Goal: Information Seeking & Learning: Learn about a topic

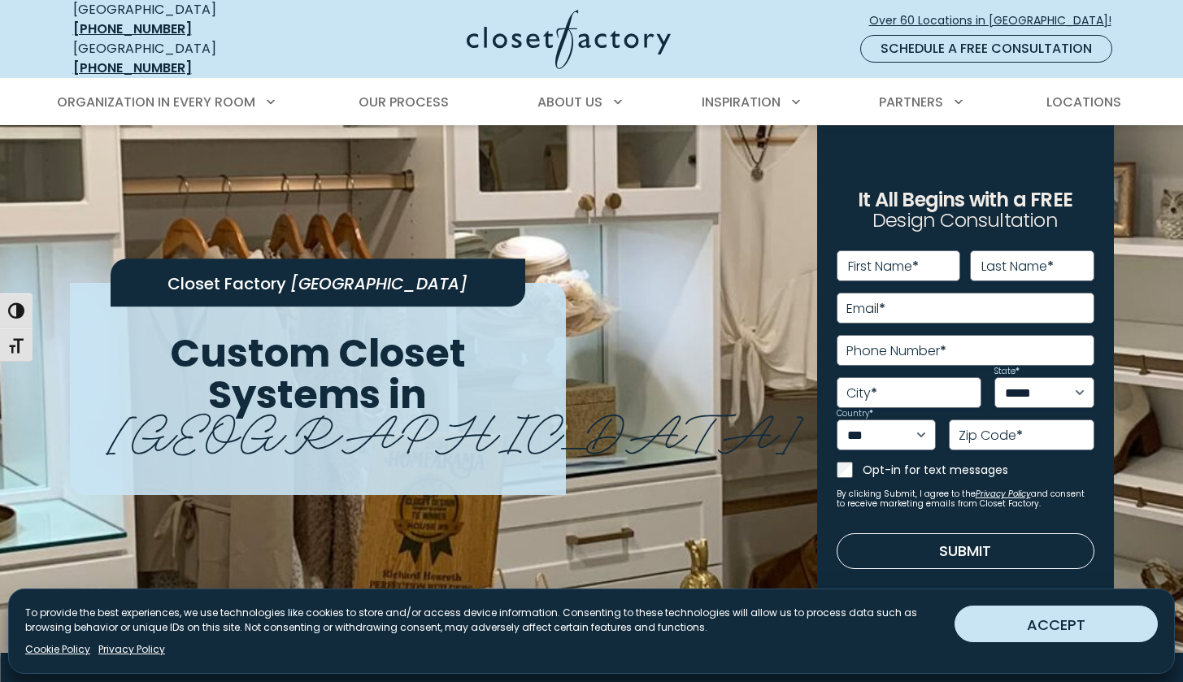
click at [1072, 634] on button "ACCEPT" at bounding box center [1056, 624] width 203 height 37
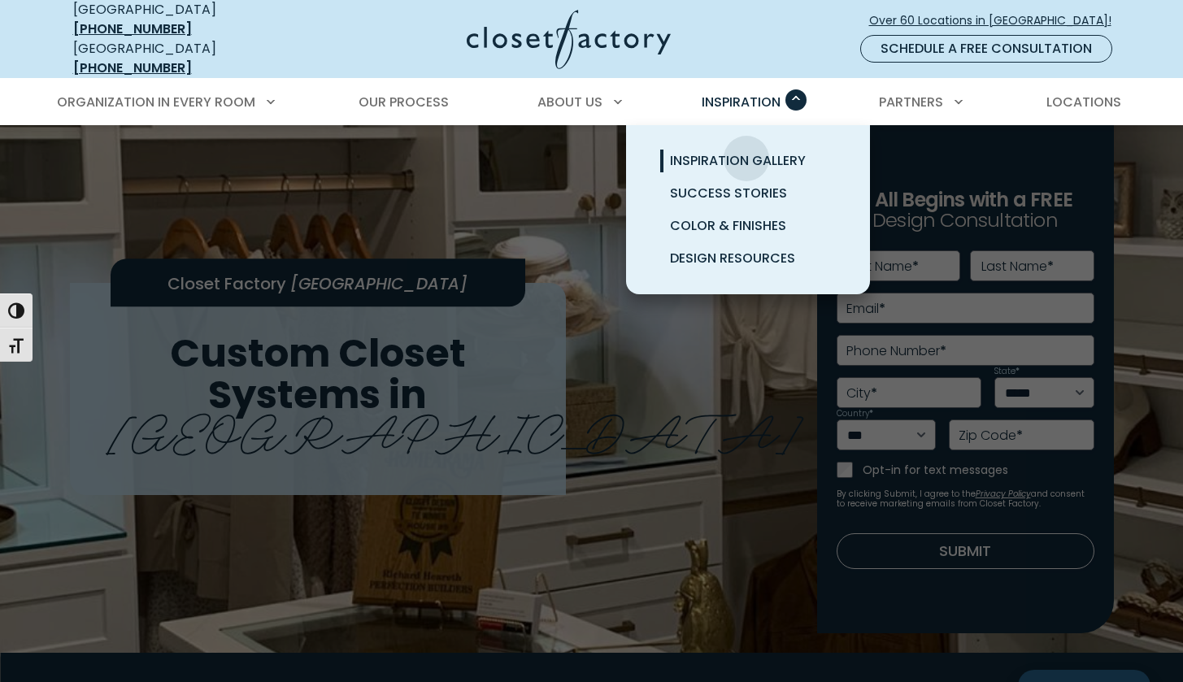
click at [747, 151] on span "Inspiration Gallery" at bounding box center [738, 160] width 136 height 19
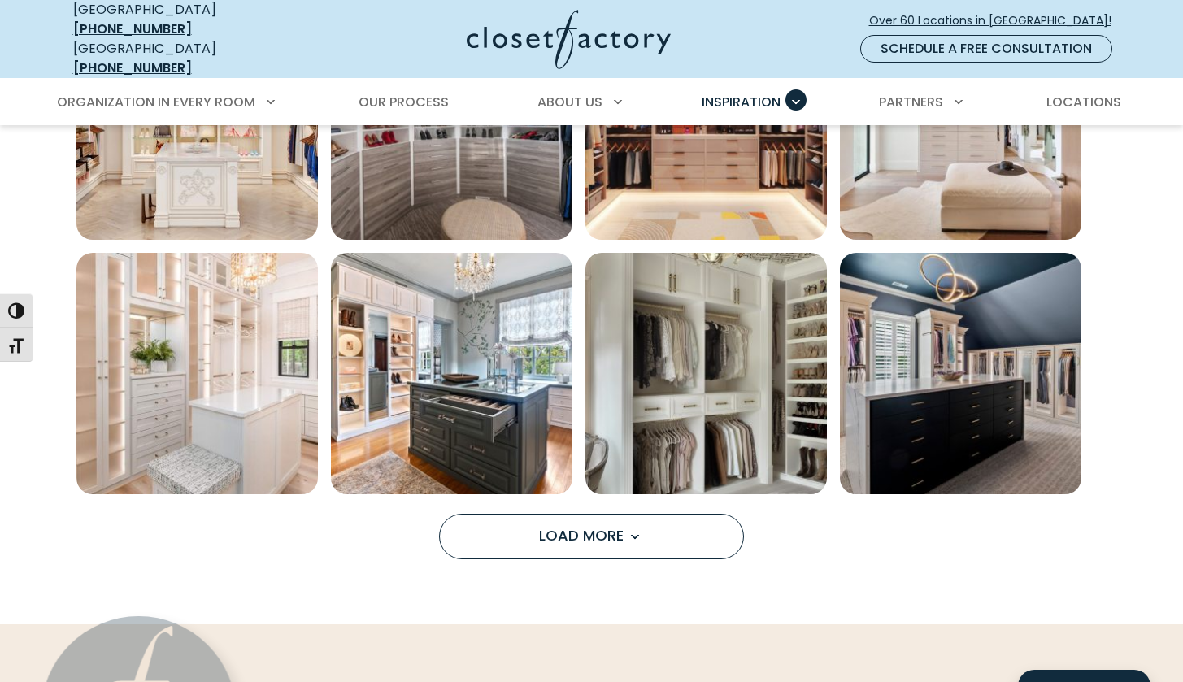
scroll to position [1220, 0]
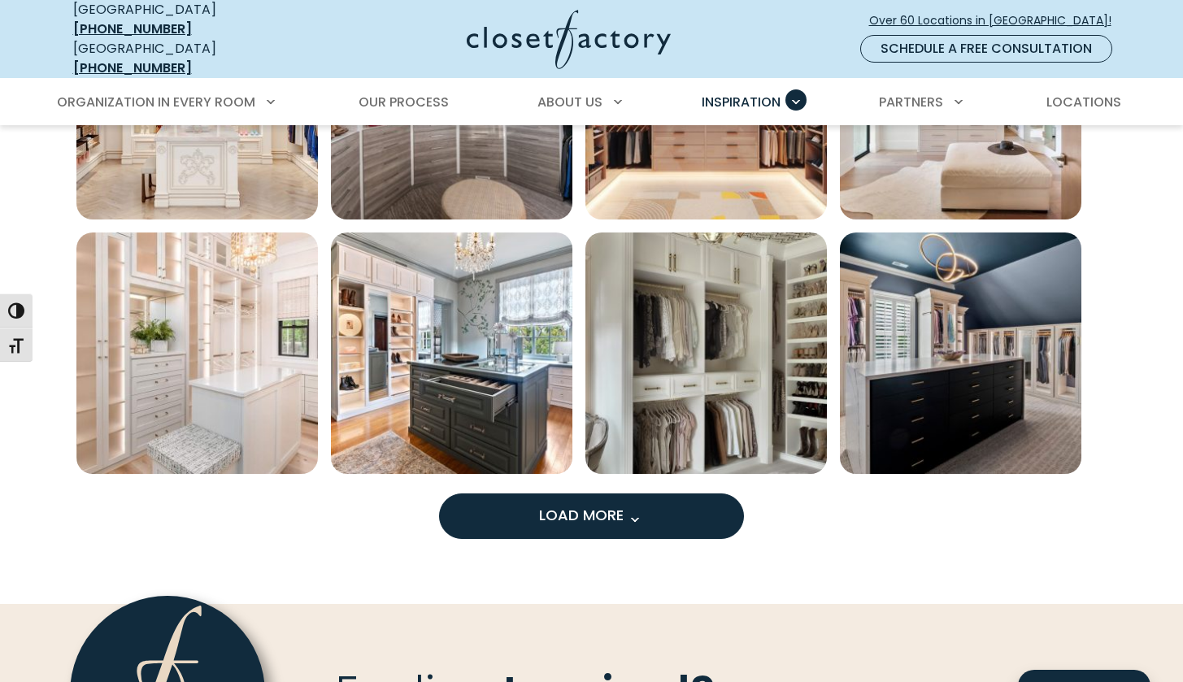
click at [633, 509] on span "Load more inspiration gallery images" at bounding box center [634, 519] width 21 height 21
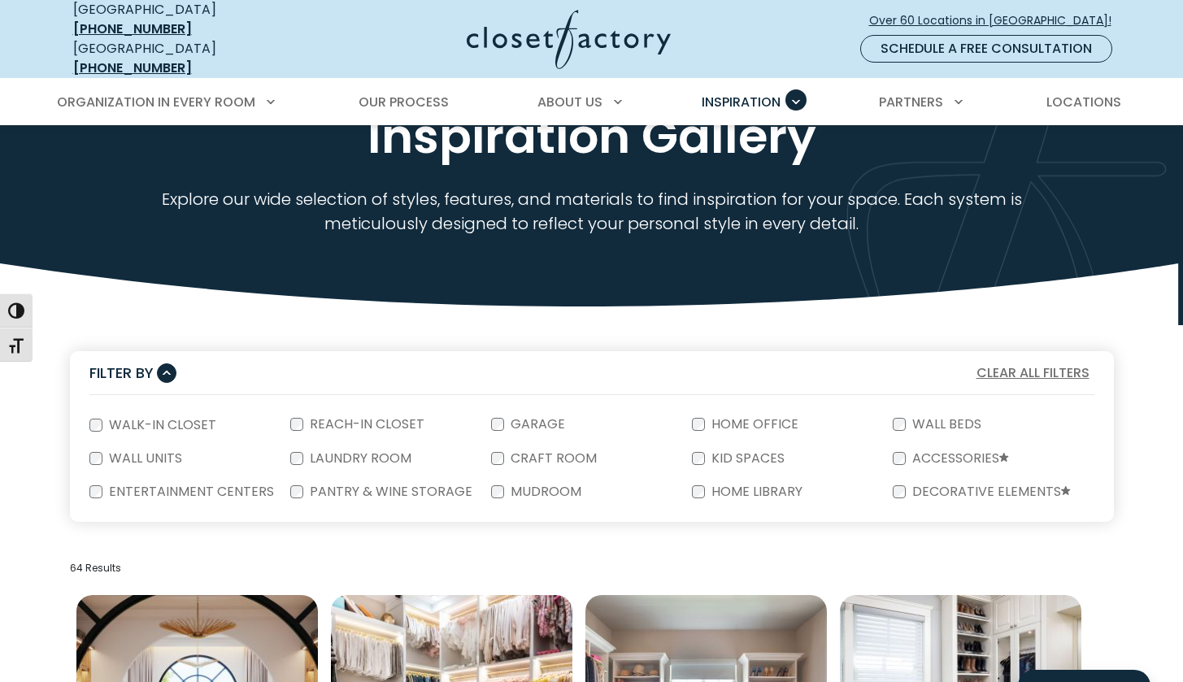
scroll to position [97, 0]
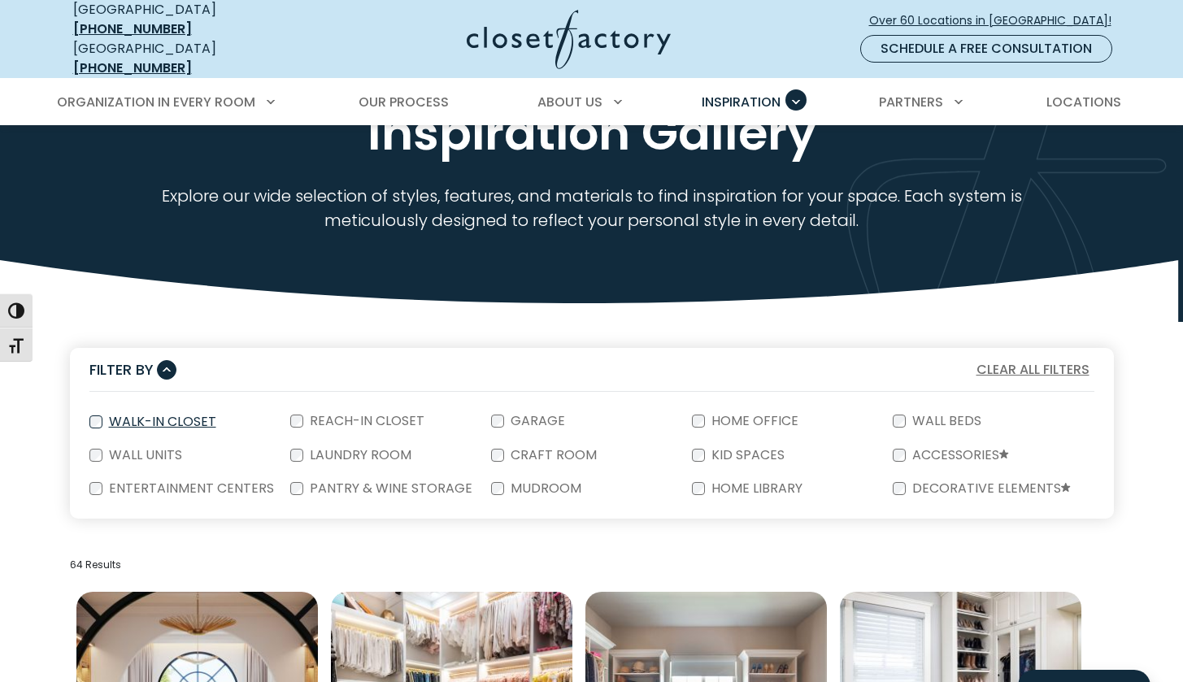
click at [136, 416] on label "Walk-In Closet" at bounding box center [160, 422] width 117 height 13
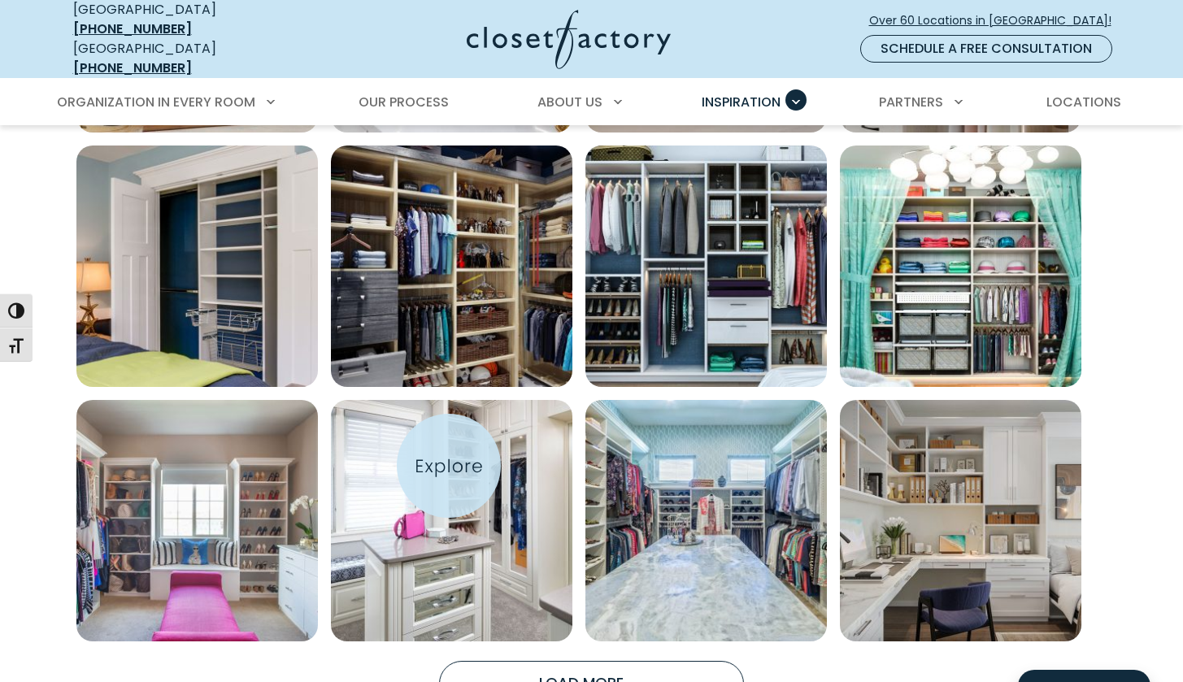
scroll to position [1173, 0]
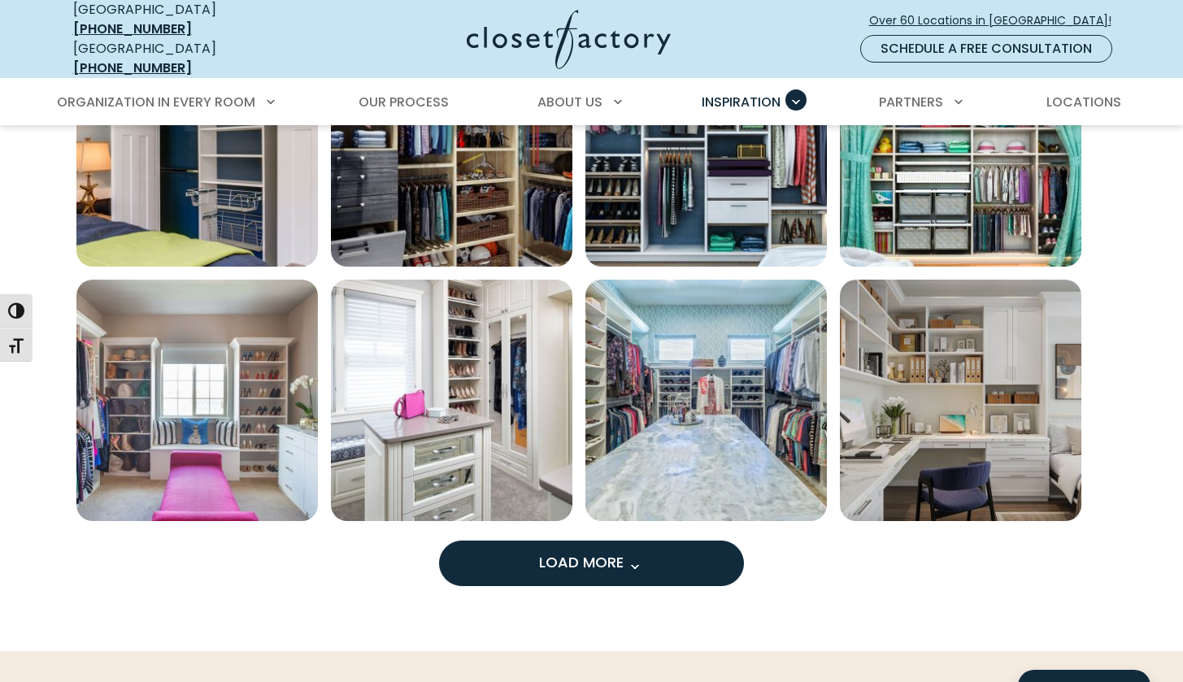
click at [539, 554] on span "Load More" at bounding box center [592, 562] width 106 height 20
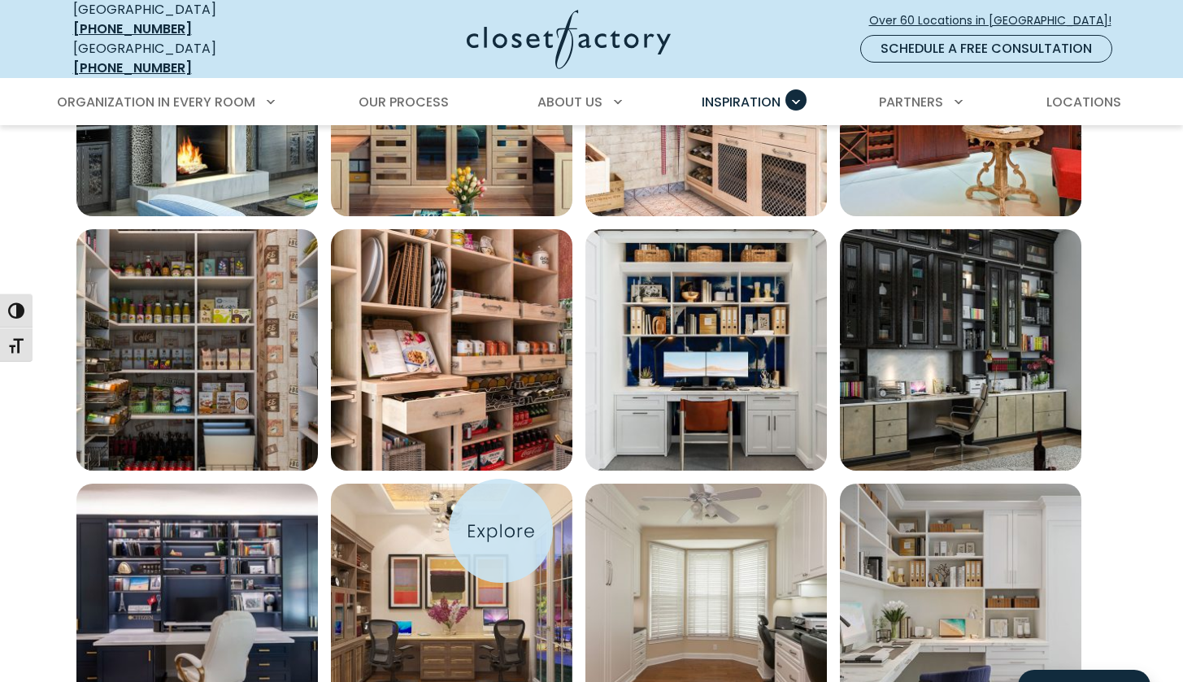
scroll to position [2153, 0]
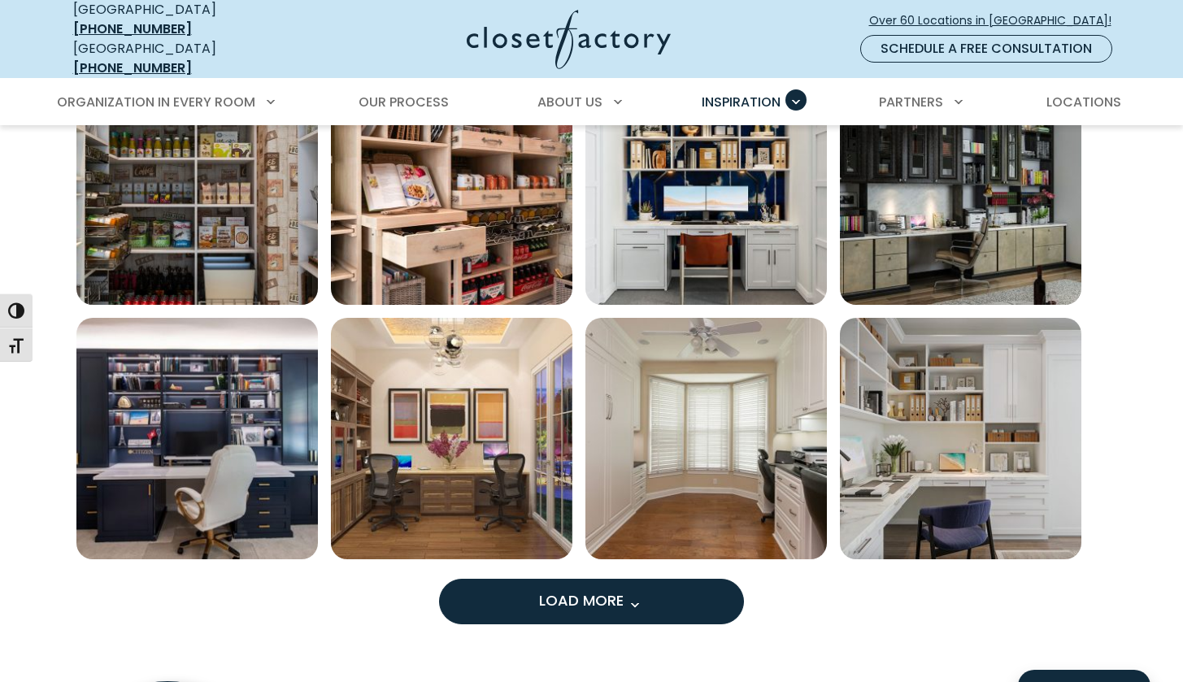
click at [622, 590] on span "Load More" at bounding box center [592, 600] width 106 height 20
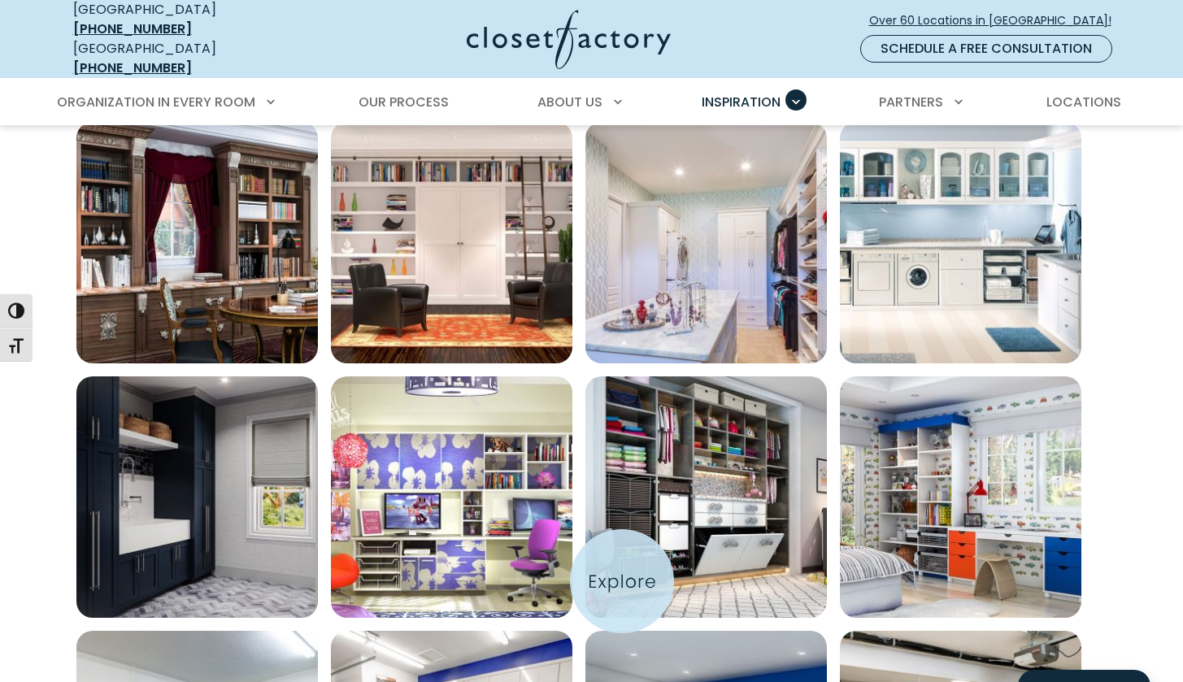
scroll to position [3299, 0]
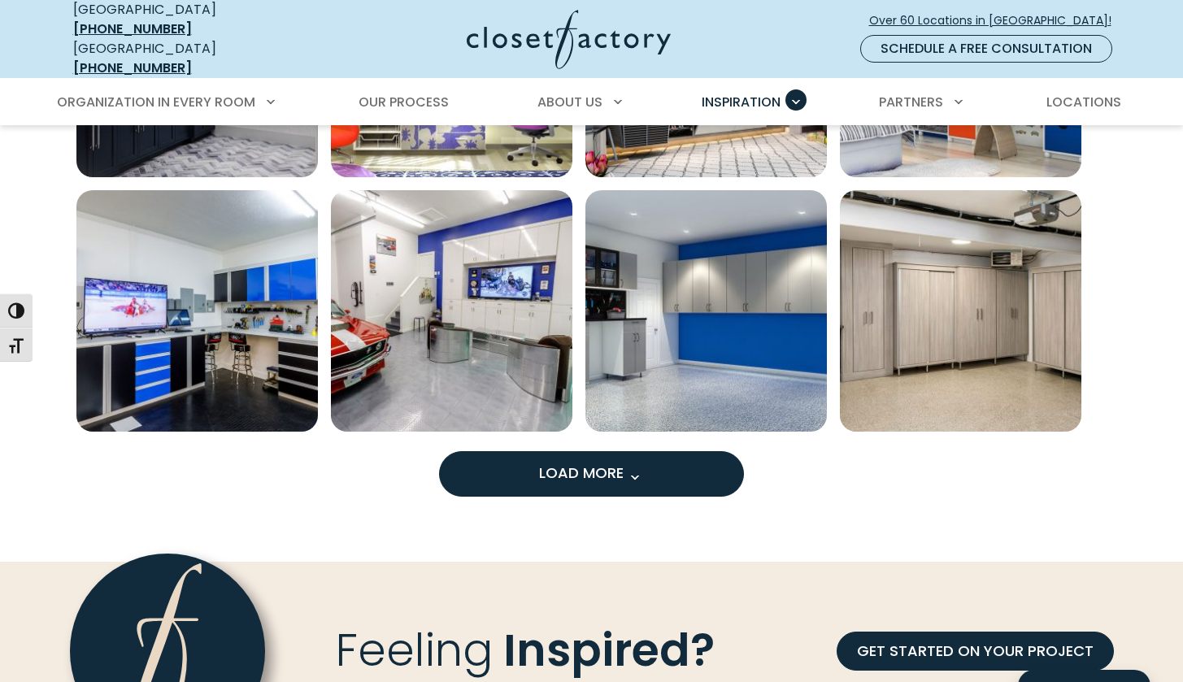
click at [610, 471] on span "Load More" at bounding box center [592, 473] width 106 height 20
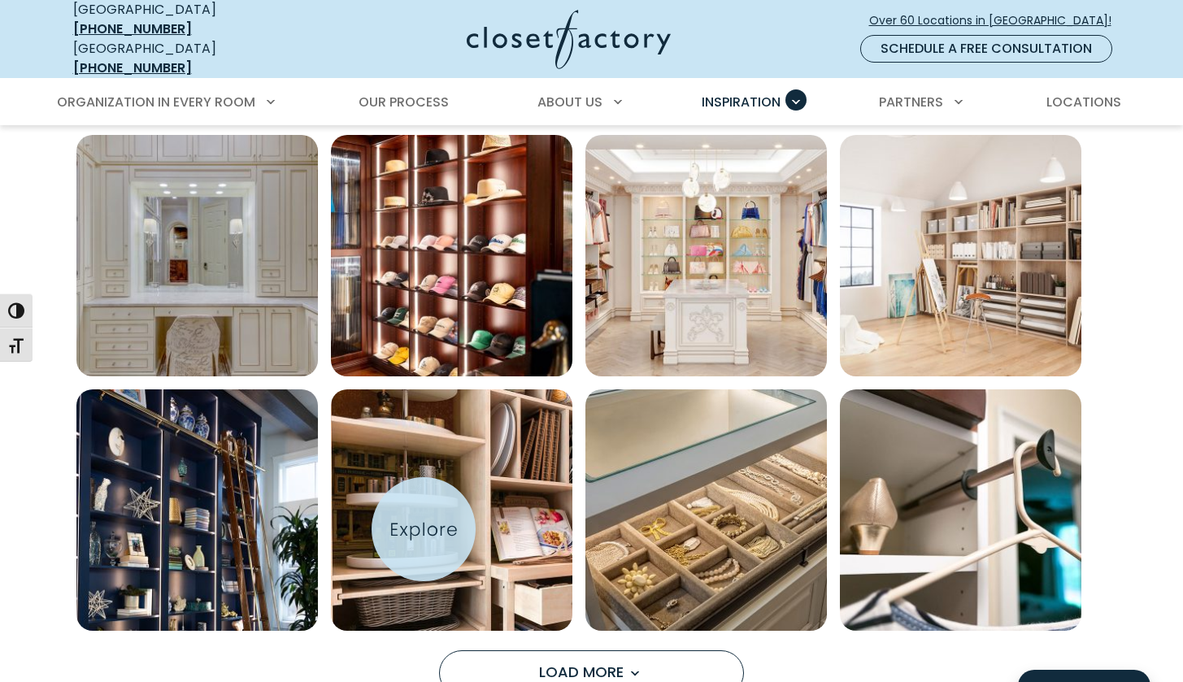
scroll to position [4270, 0]
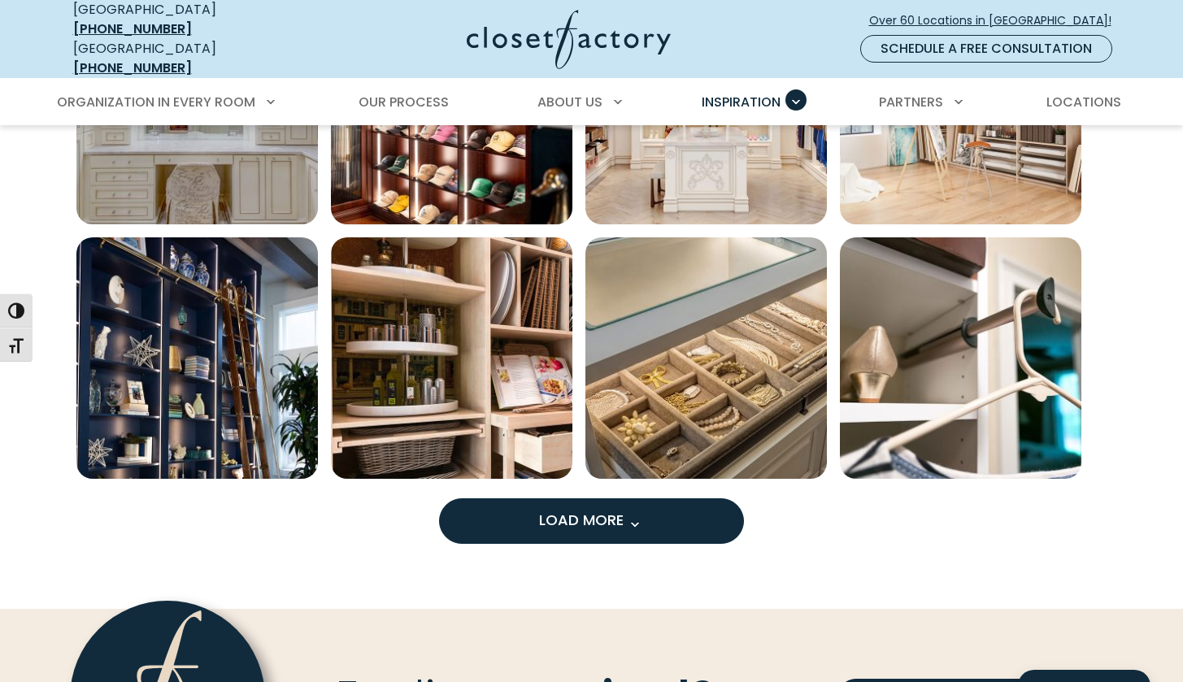
click at [590, 525] on button "Load More" at bounding box center [591, 522] width 305 height 46
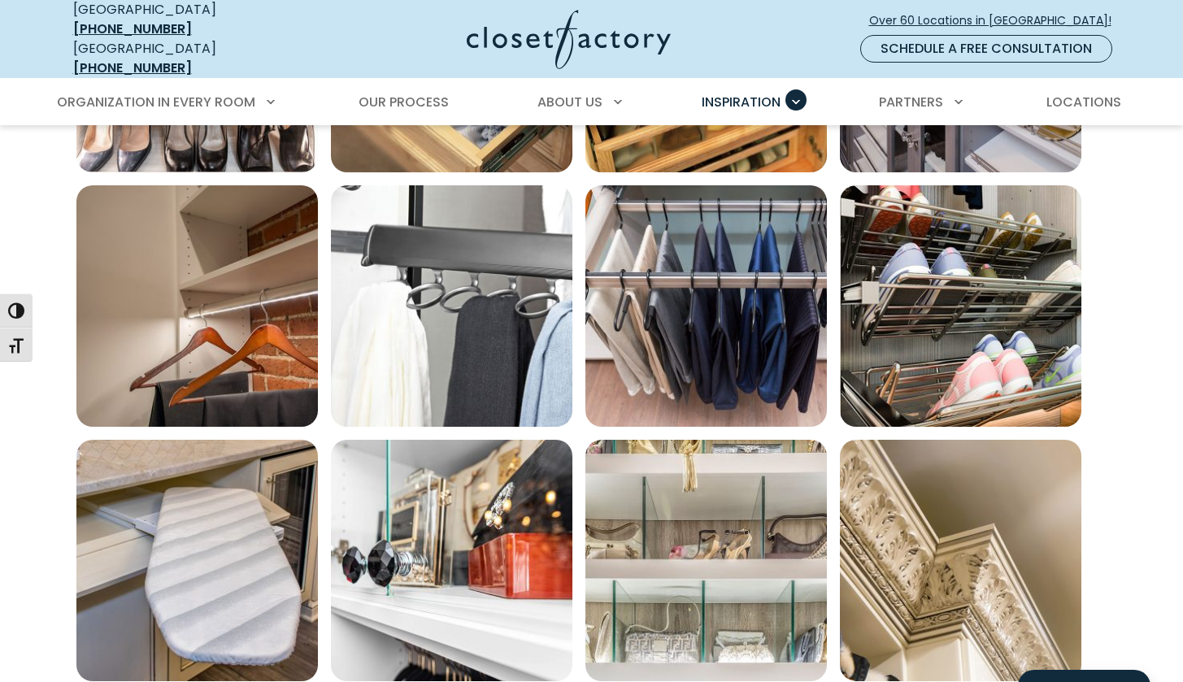
scroll to position [5376, 0]
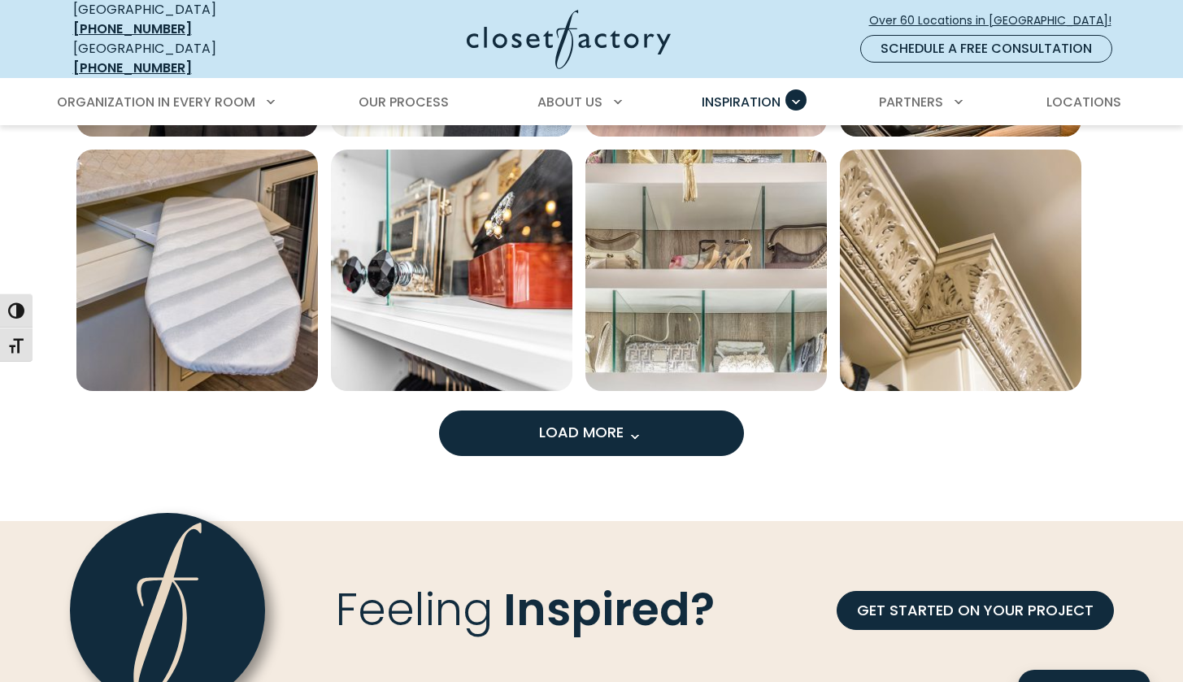
click at [592, 429] on span "Load More" at bounding box center [592, 432] width 106 height 20
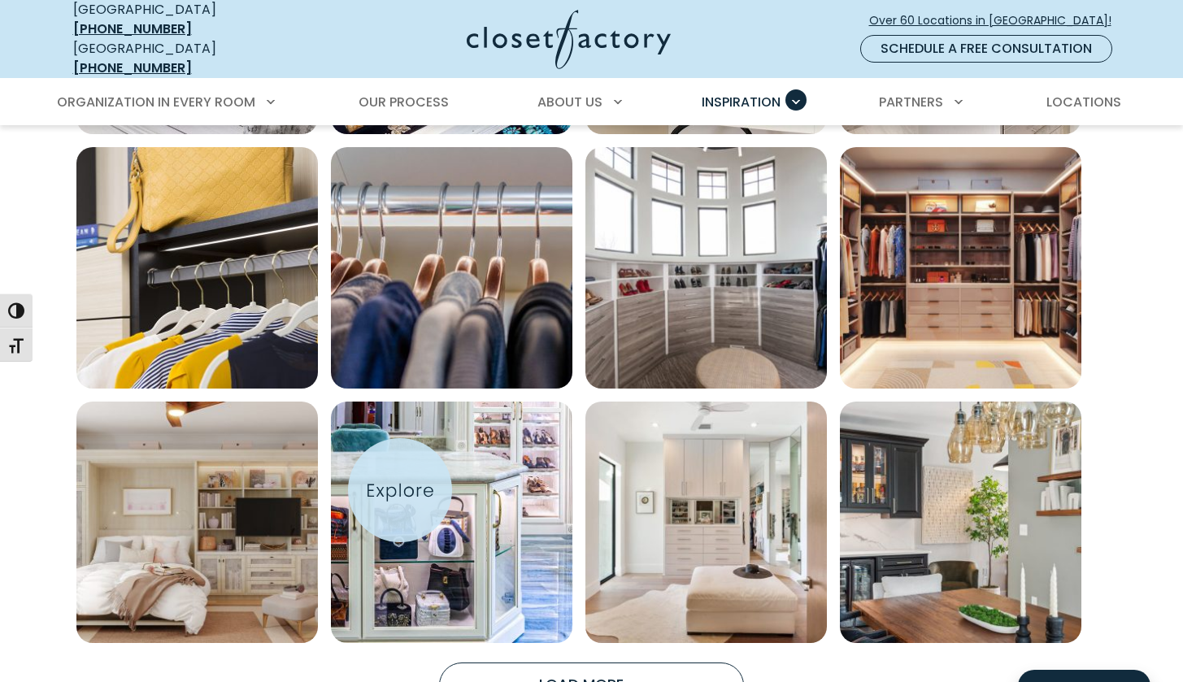
scroll to position [6426, 0]
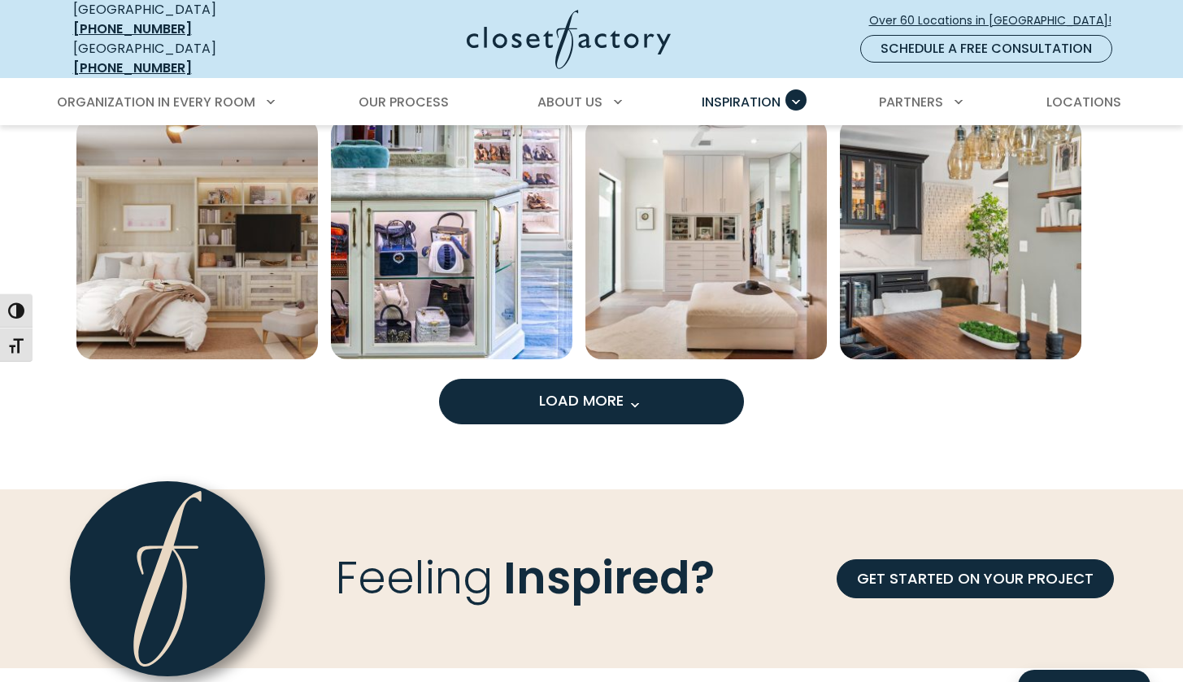
click at [540, 398] on span "Load More" at bounding box center [592, 400] width 106 height 20
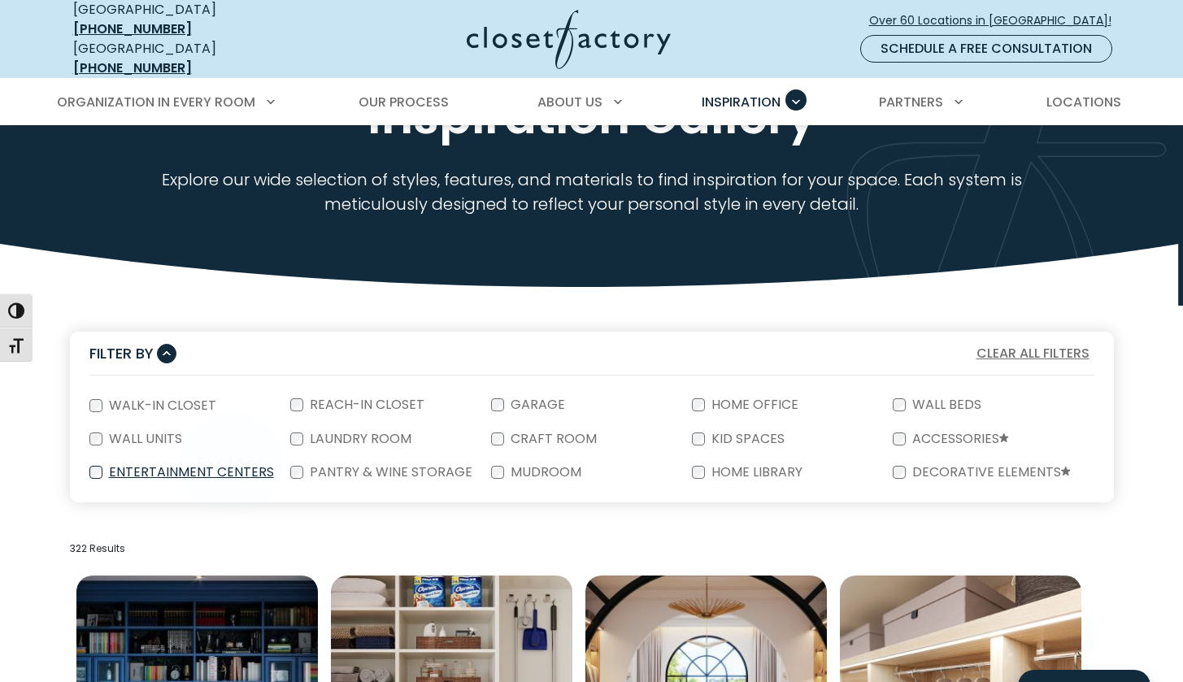
scroll to position [0, 0]
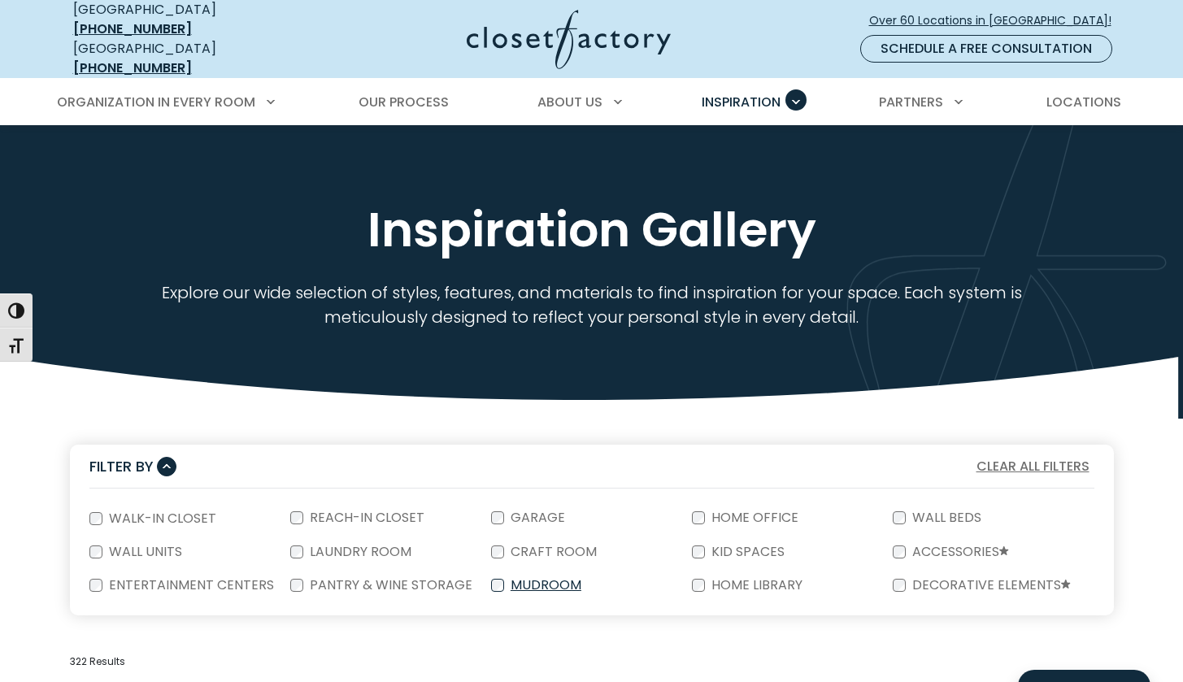
click at [538, 579] on label "Mudroom" at bounding box center [544, 585] width 81 height 13
click at [506, 580] on label "Mudroom" at bounding box center [544, 585] width 81 height 13
